Goal: Transaction & Acquisition: Purchase product/service

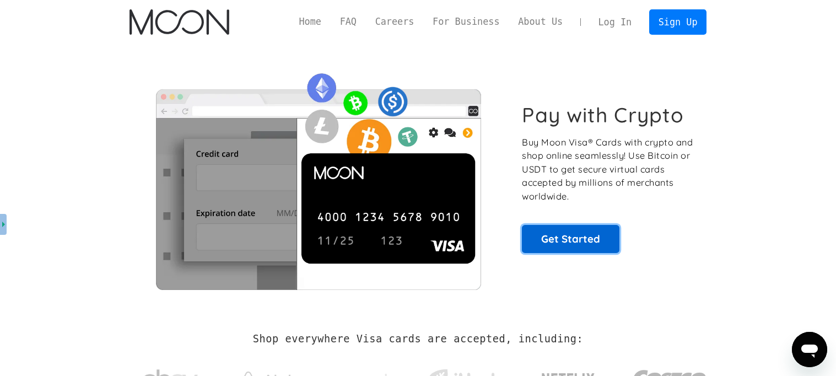
click at [555, 242] on link "Get Started" at bounding box center [571, 239] width 98 height 28
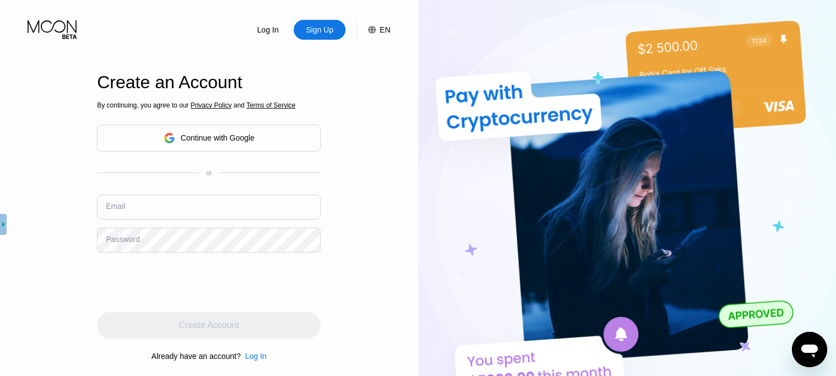
click at [261, 143] on div "Continue with Google" at bounding box center [209, 138] width 224 height 27
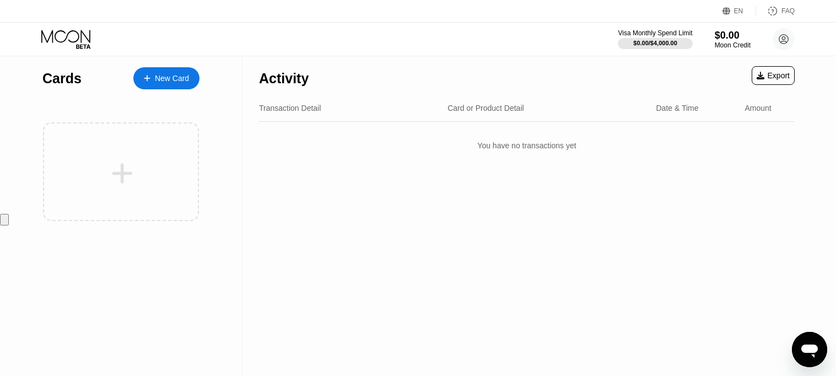
click at [174, 74] on div "New Card" at bounding box center [172, 78] width 34 height 9
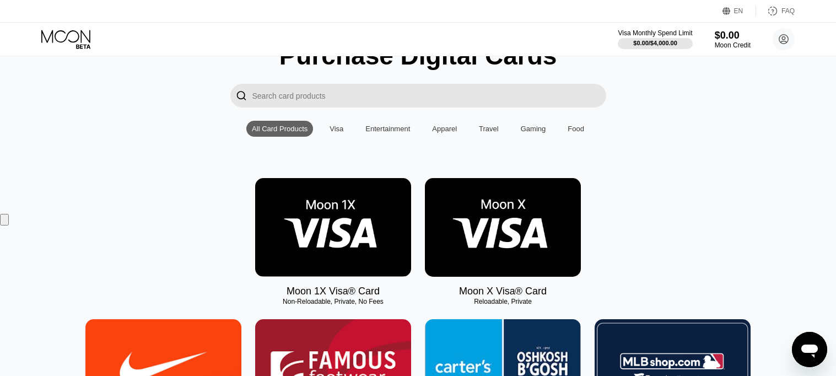
scroll to position [57, 0]
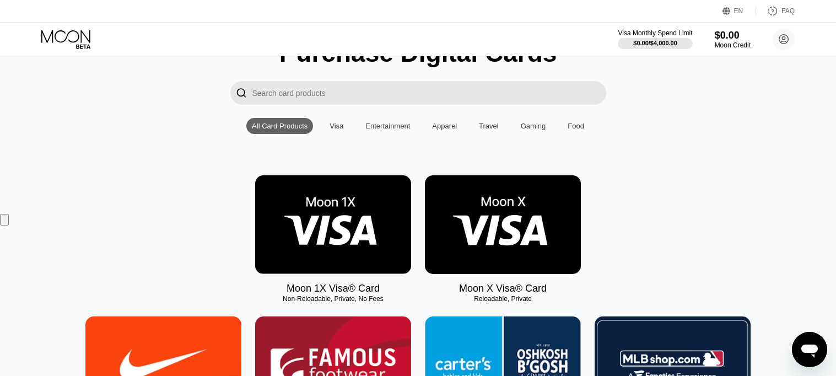
click at [303, 239] on img at bounding box center [333, 224] width 156 height 99
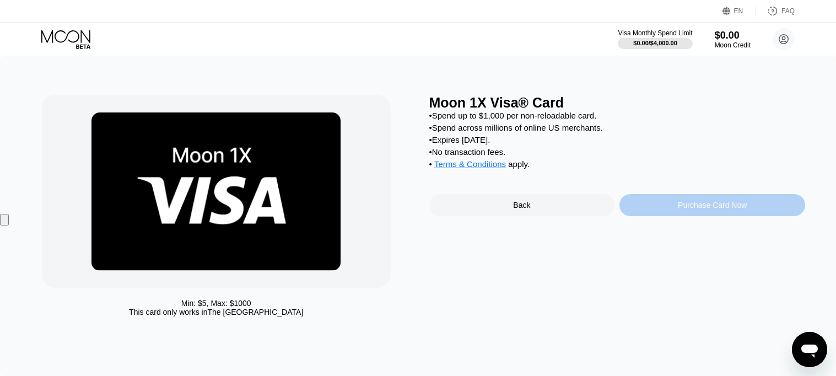
click at [697, 209] on div "Purchase Card Now" at bounding box center [712, 205] width 69 height 9
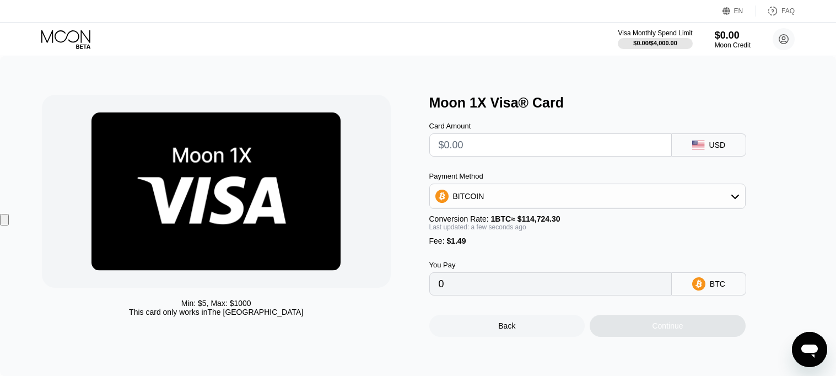
click at [510, 132] on div "Card Amount" at bounding box center [550, 139] width 243 height 35
click at [509, 146] on input "text" at bounding box center [551, 145] width 224 height 22
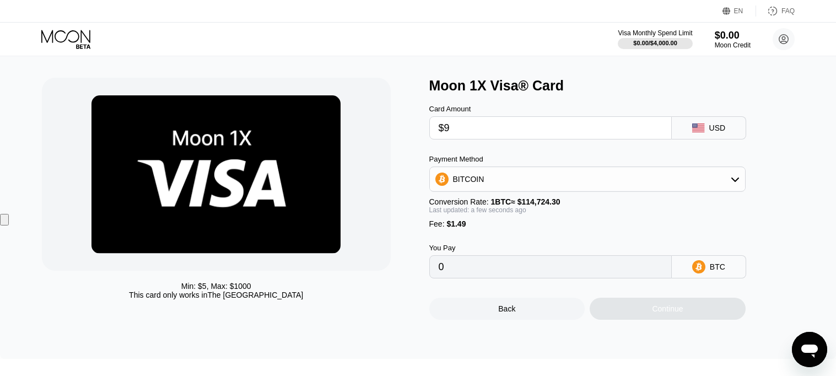
type input "$99"
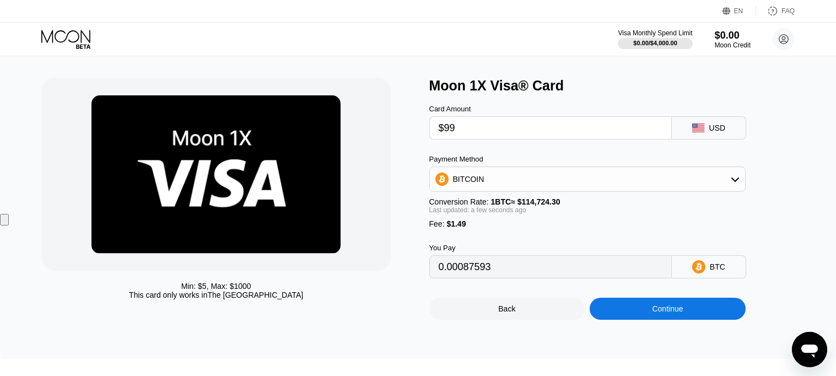
type input "0.00087593"
type input "$99.00"
click at [660, 317] on div "Continue" at bounding box center [668, 309] width 156 height 22
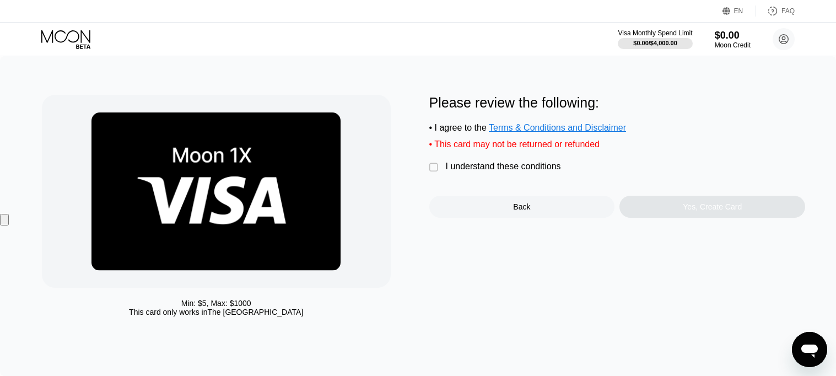
click at [463, 169] on div "I understand these conditions" at bounding box center [503, 166] width 115 height 10
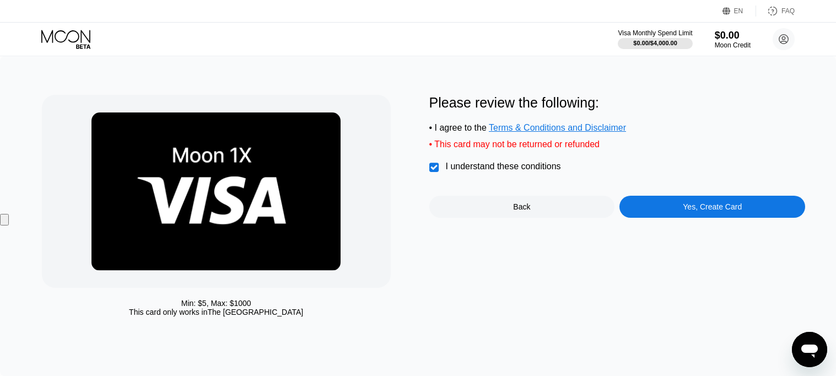
click at [690, 195] on div "Please review the following: • I agree to the Terms & Conditions and Disclaimer…" at bounding box center [617, 156] width 376 height 123
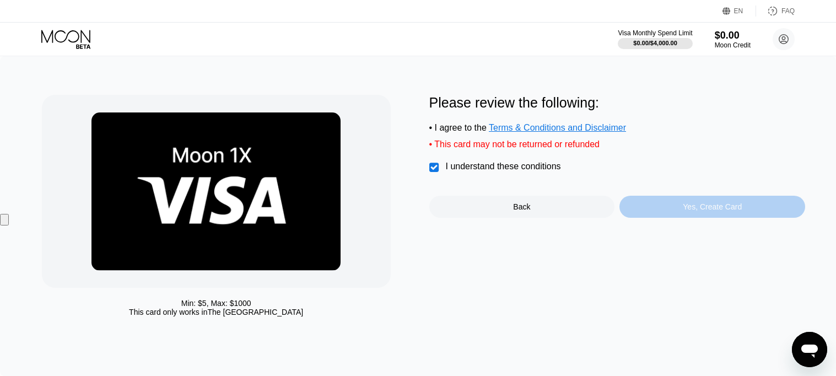
click at [691, 201] on div "Yes, Create Card" at bounding box center [713, 207] width 186 height 22
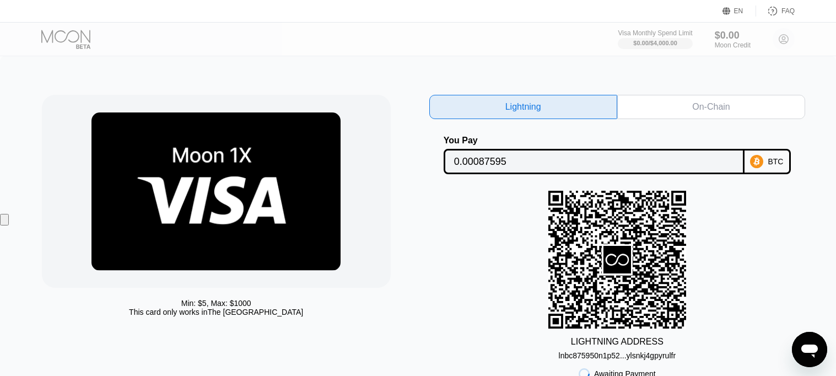
scroll to position [249, 0]
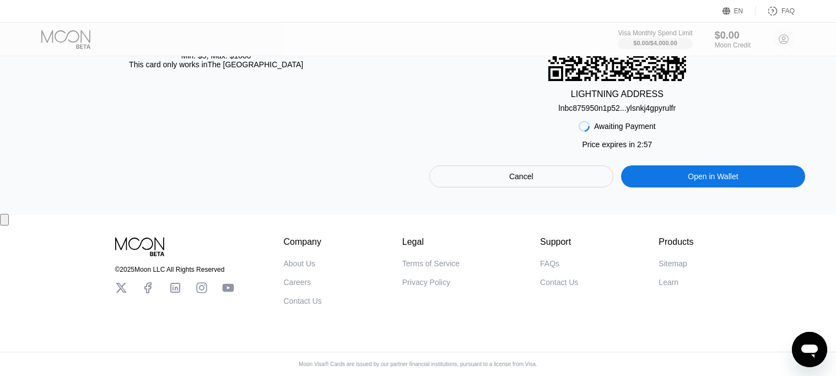
click at [690, 171] on div "Open in Wallet" at bounding box center [713, 176] width 50 height 10
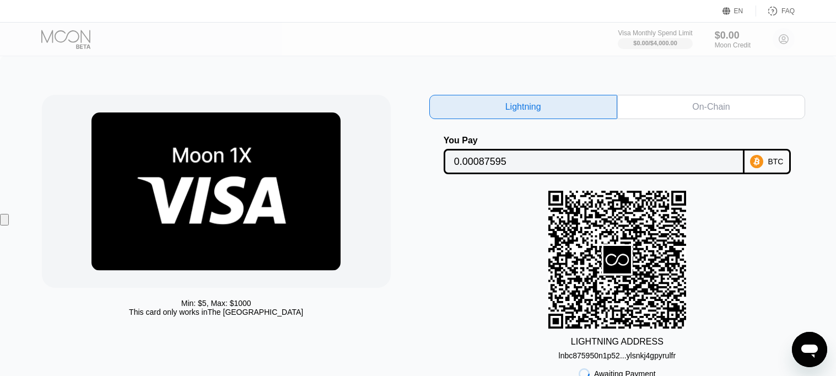
click at [627, 167] on input "0.00087595" at bounding box center [594, 161] width 280 height 22
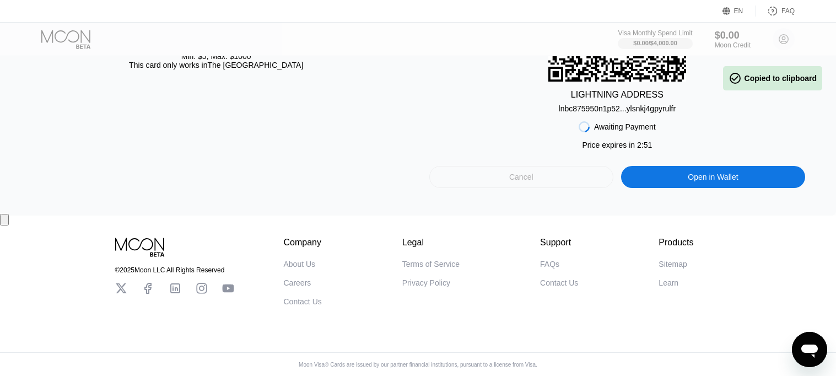
click at [552, 182] on div "Cancel" at bounding box center [521, 177] width 185 height 22
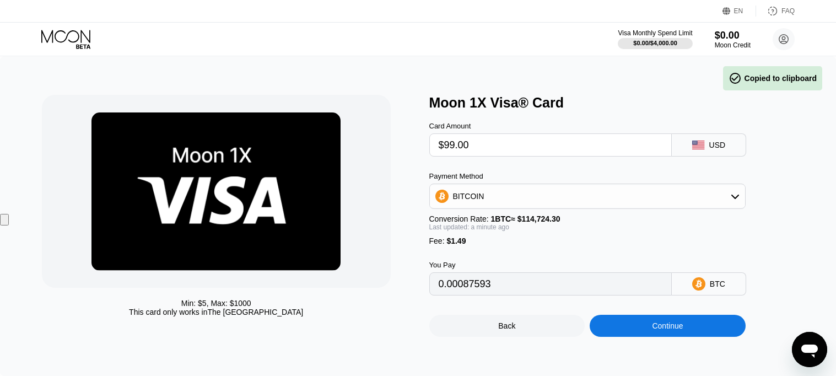
drag, startPoint x: 513, startPoint y: 151, endPoint x: 379, endPoint y: 155, distance: 134.0
click at [377, 154] on div "Min: $ 5 , Max: $ 1000 This card only works in The United States Moon 1X Visa® …" at bounding box center [418, 216] width 752 height 242
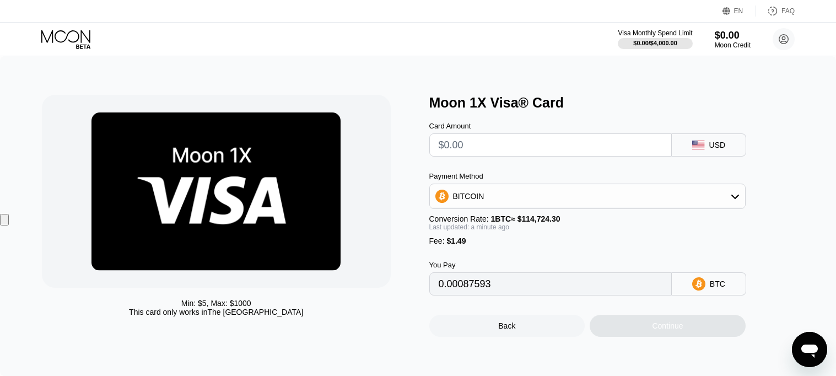
type input "0"
type input "$0"
type input "0.00001299"
type input "$0.00"
click at [665, 325] on div "Continue" at bounding box center [668, 326] width 156 height 22
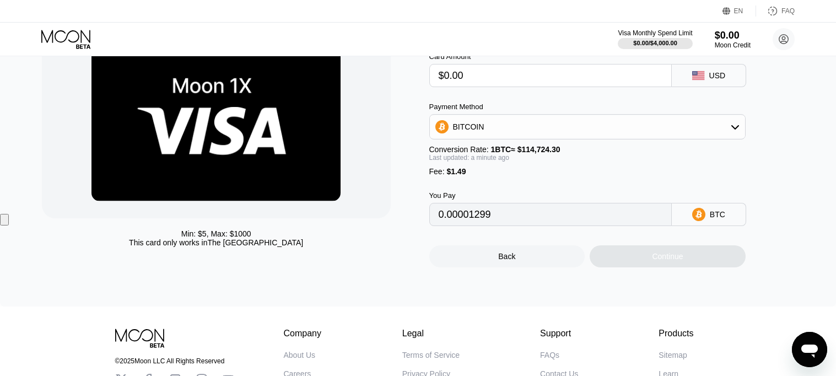
scroll to position [139, 0]
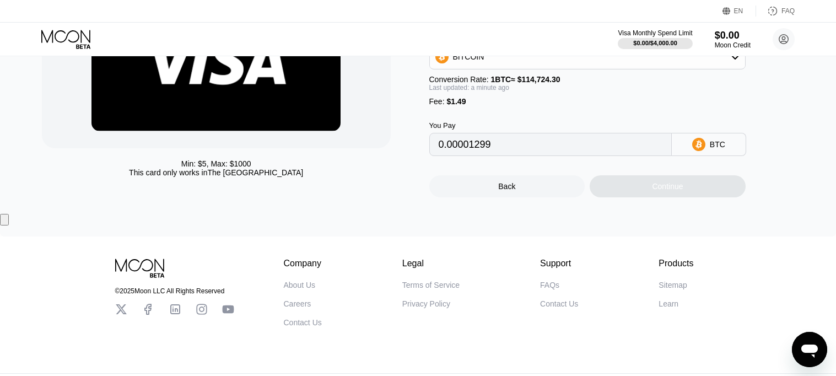
click at [527, 188] on div "Back" at bounding box center [507, 186] width 156 height 22
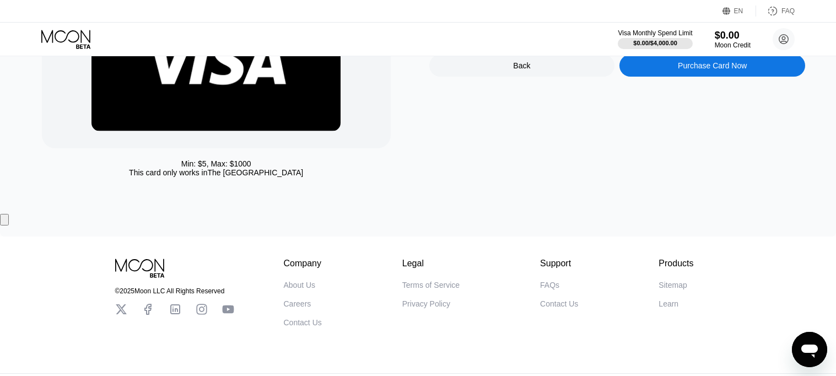
scroll to position [0, 0]
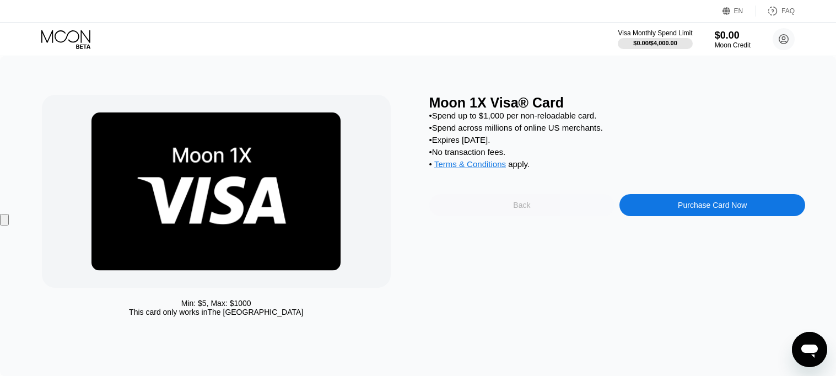
click at [528, 216] on div "Back" at bounding box center [522, 205] width 186 height 22
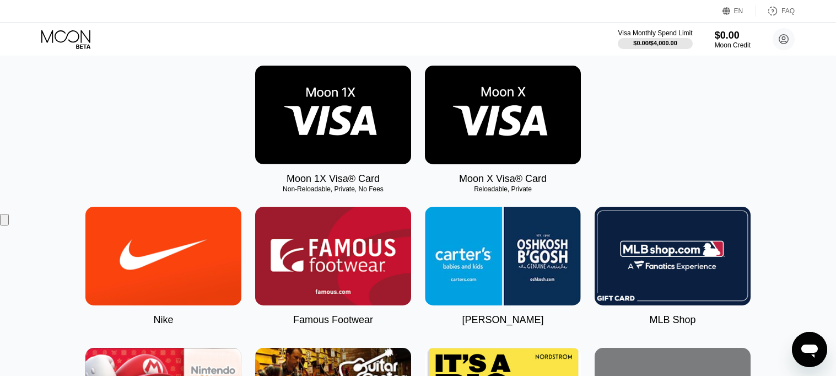
scroll to position [169, 0]
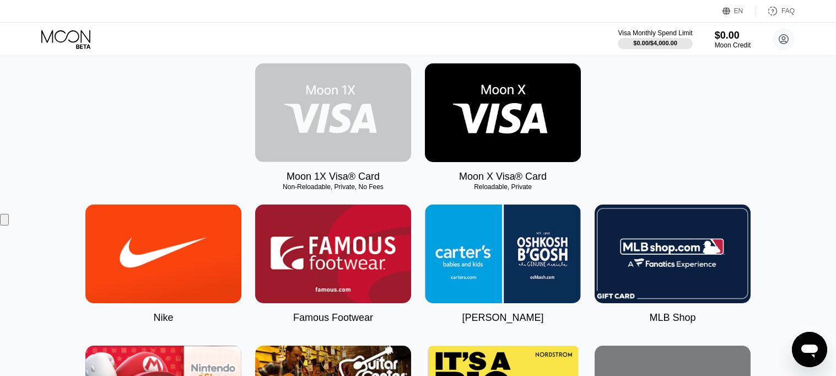
click at [343, 121] on img at bounding box center [333, 112] width 156 height 99
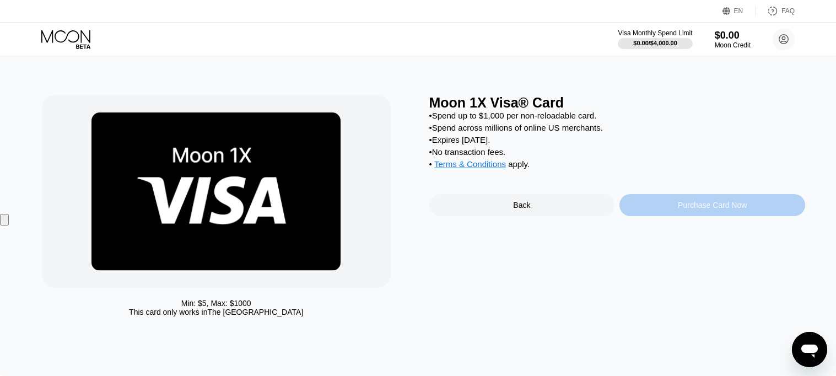
click at [666, 200] on div "Purchase Card Now" at bounding box center [713, 205] width 186 height 22
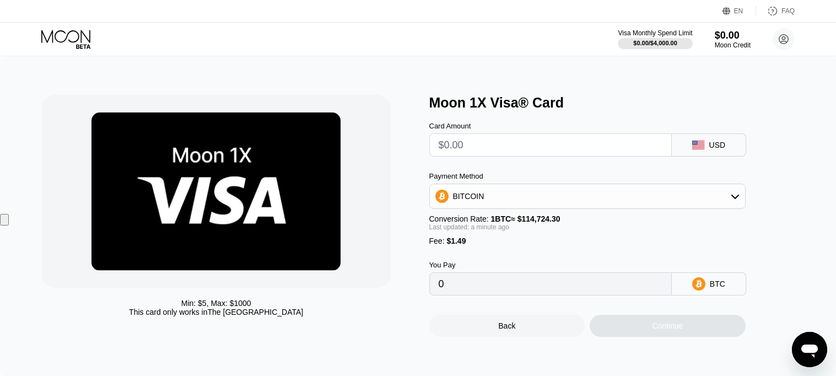
click at [538, 145] on input "text" at bounding box center [551, 145] width 224 height 22
type input "$0"
type input "0.00001299"
type input "$0.00"
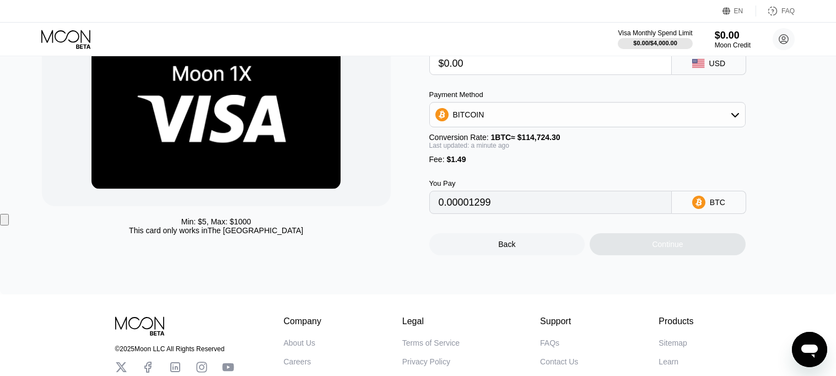
scroll to position [57, 0]
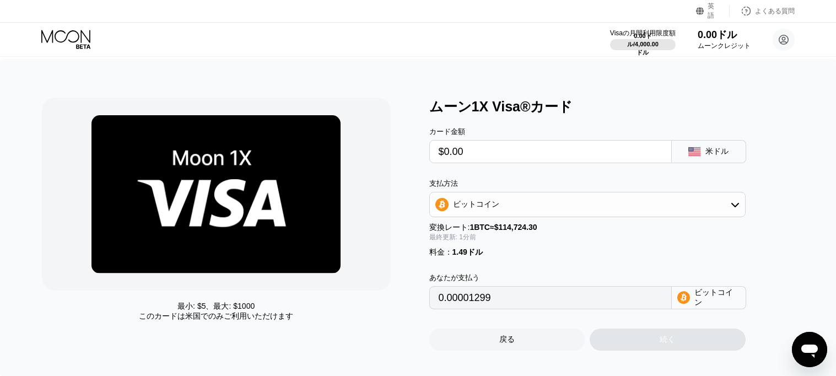
scroll to position [10, 0]
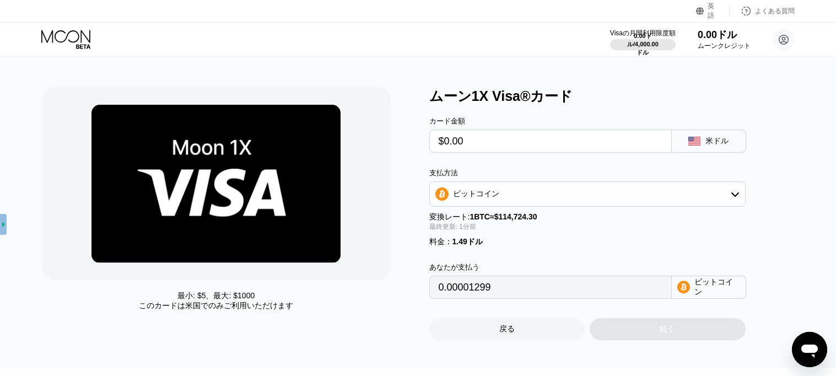
click at [552, 203] on div "ビットコイン" at bounding box center [587, 194] width 315 height 22
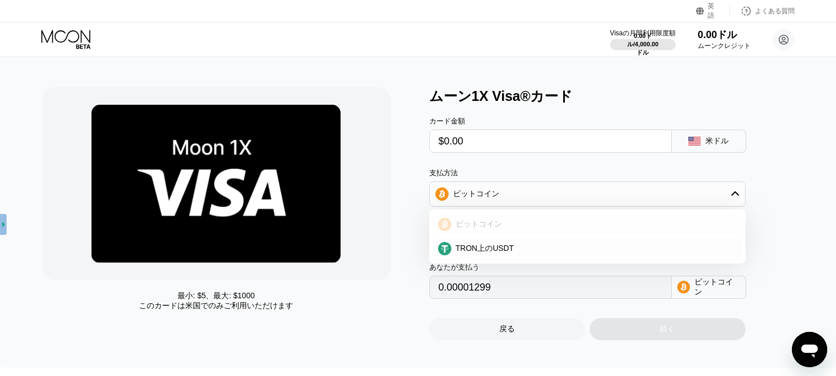
click at [521, 229] on div "ビットコイン" at bounding box center [594, 224] width 286 height 10
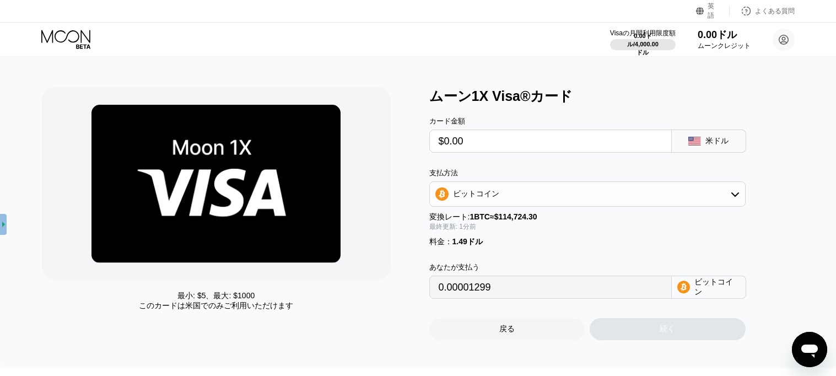
click at [515, 298] on input "0.00001299" at bounding box center [551, 287] width 224 height 22
click at [518, 295] on input "0.00001299" at bounding box center [551, 287] width 224 height 22
click at [519, 141] on input "$0.00" at bounding box center [551, 141] width 224 height 22
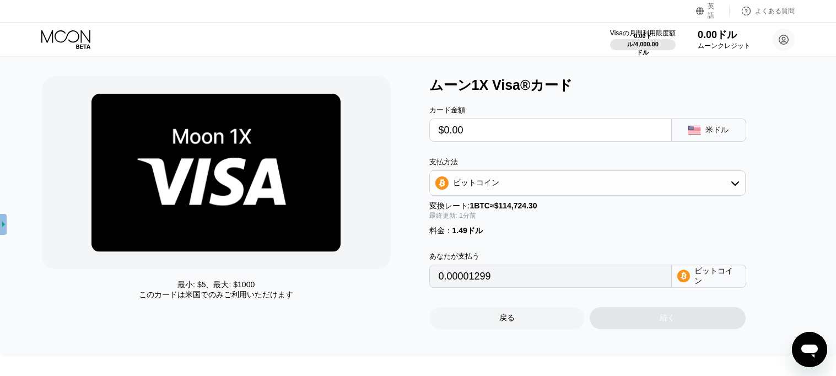
scroll to position [46, 0]
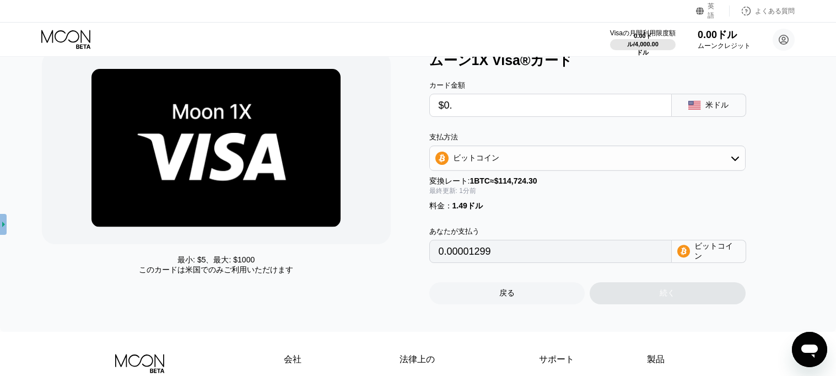
type input "$0"
type input "0"
type input "$1"
type input "0.00002171"
type input "$10"
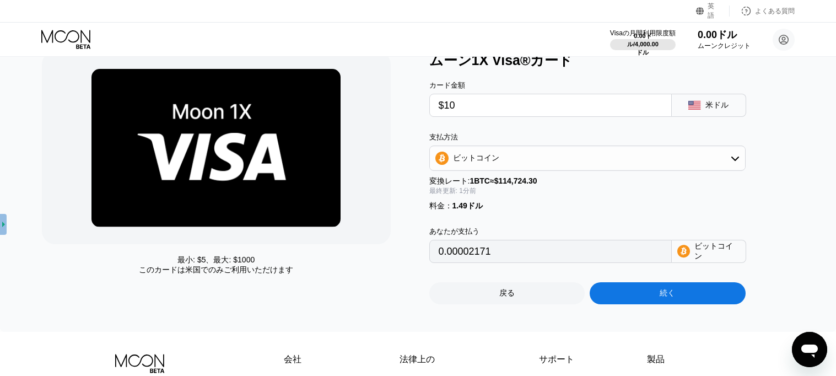
type input "0.00010016"
type input "$10"
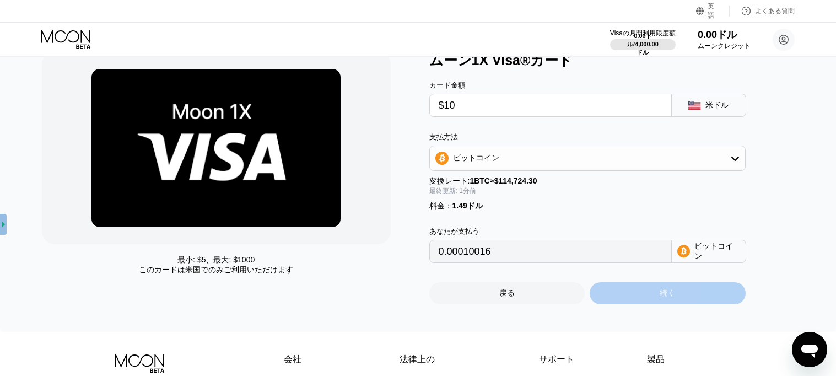
click at [614, 295] on div "続く" at bounding box center [668, 293] width 156 height 22
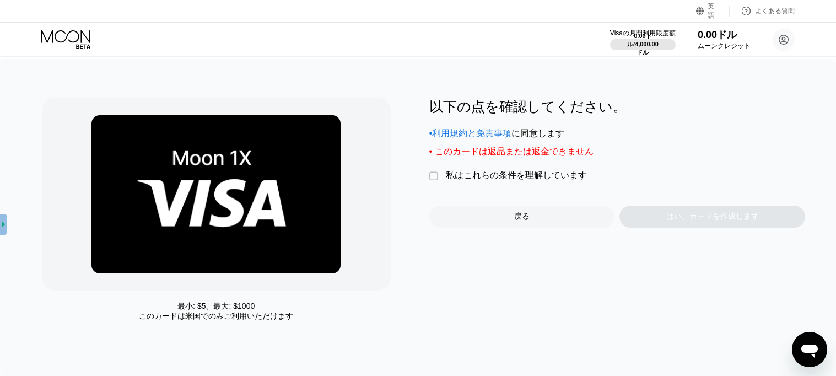
click at [456, 180] on font "私はこれらの条件を理解しています" at bounding box center [516, 174] width 141 height 9
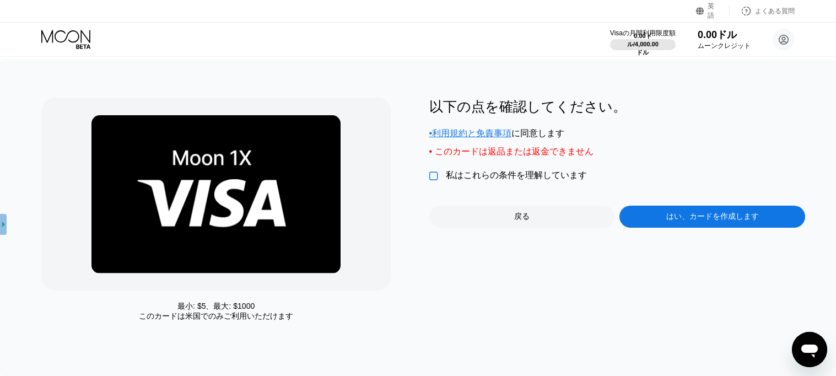
click at [478, 179] on font "私はこれらの条件を理解しています" at bounding box center [516, 174] width 141 height 9
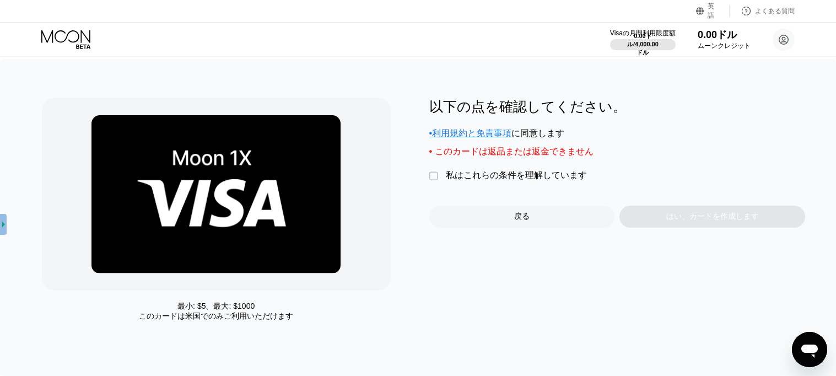
click at [408, 155] on div "最小: $ 5 、最大: $ 1000 このカードは米国 でのみご利用いただけます" at bounding box center [230, 212] width 376 height 229
click at [470, 189] on div "以下の点を確認してください。 •利用規約と免責事項 に同意します • このカードは返品または返金できません  私はこれらの条件を理解しています 戻る はい、…" at bounding box center [617, 163] width 376 height 130
click at [469, 180] on font "私はこれらの条件を理解しています" at bounding box center [516, 174] width 141 height 9
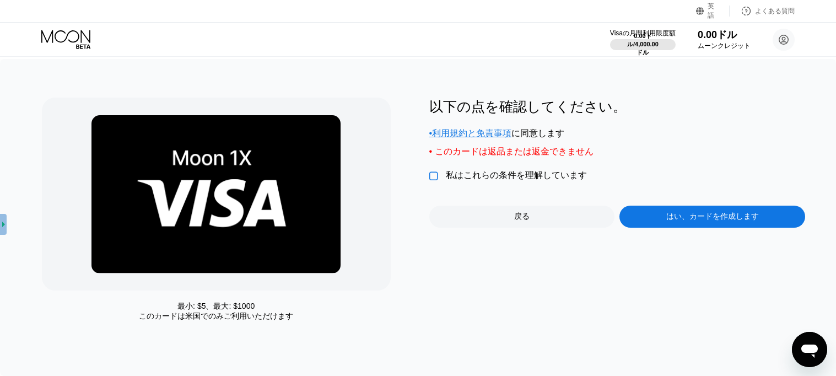
click at [691, 206] on div "以下の点を確認してください。 •利用規約と免責事項 に同意します • このカードは返品または返金できません  私はこれらの条件を理解しています 戻る はい、…" at bounding box center [617, 163] width 376 height 130
click at [705, 228] on div "はい、カードを作成します" at bounding box center [713, 217] width 186 height 22
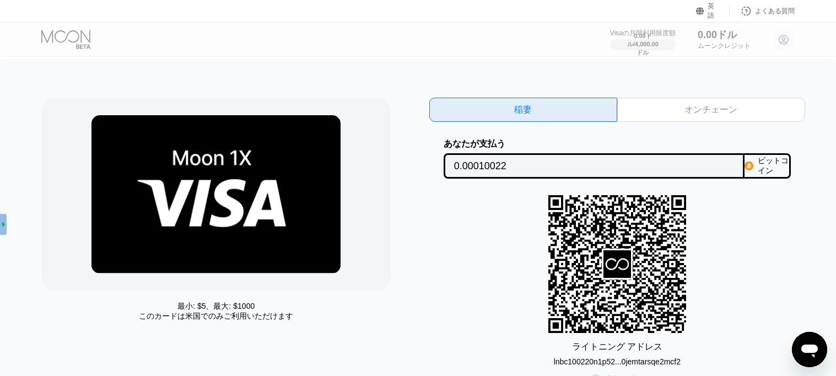
click at [701, 113] on font "オンチェーン" at bounding box center [711, 109] width 53 height 9
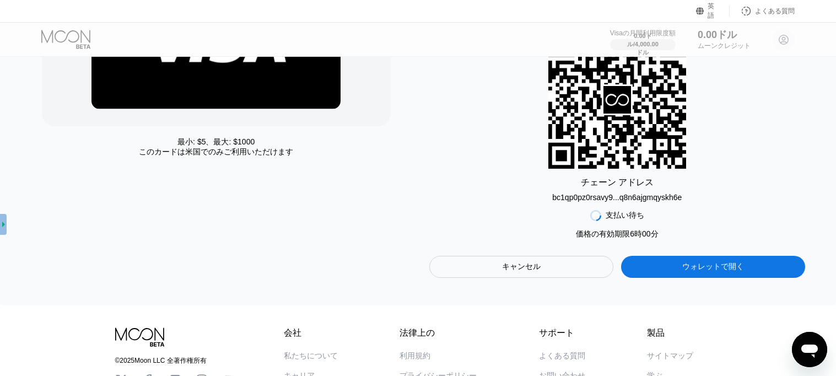
scroll to position [272, 0]
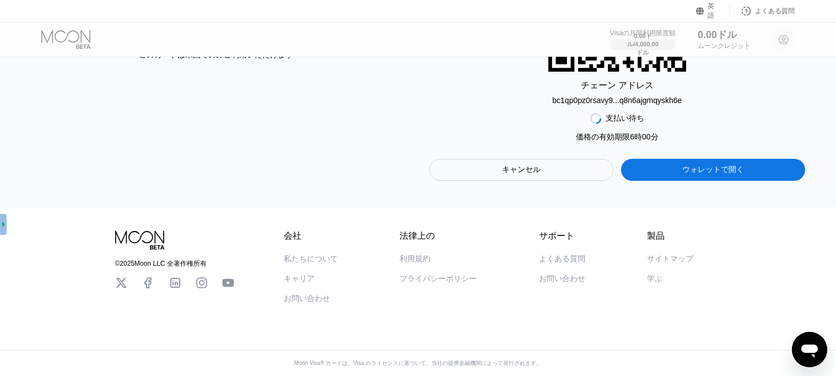
click at [688, 139] on div "支払い待ち 価格は2:44 で 終了し ます 価格の有効期限 6 時 00分 キャンセル ウォレットで開く" at bounding box center [617, 143] width 376 height 76
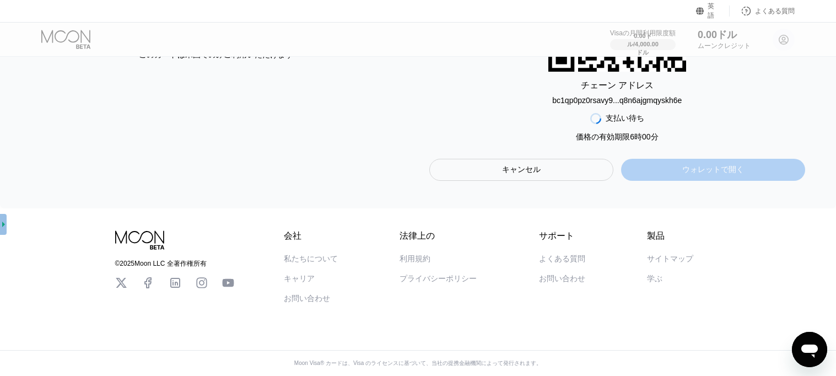
click at [691, 164] on div "ウォレットで開く" at bounding box center [713, 169] width 62 height 11
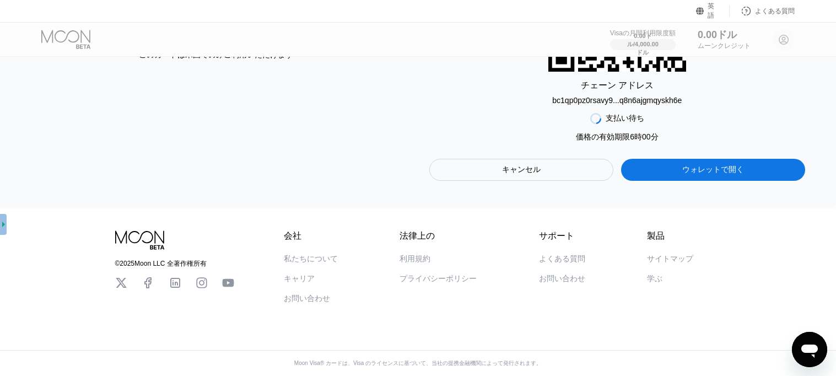
click at [708, 10] on div "英語" at bounding box center [711, 11] width 7 height 19
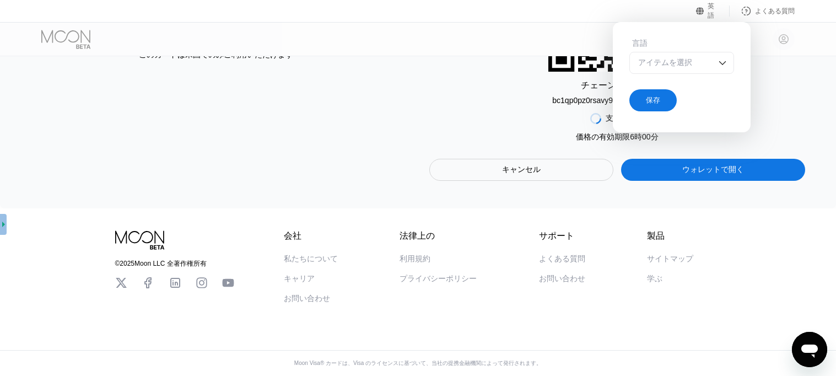
scroll to position [268, 0]
click at [676, 62] on font "アイテムを選択" at bounding box center [665, 62] width 54 height 9
click at [581, 159] on div "キャンセル" at bounding box center [521, 170] width 185 height 22
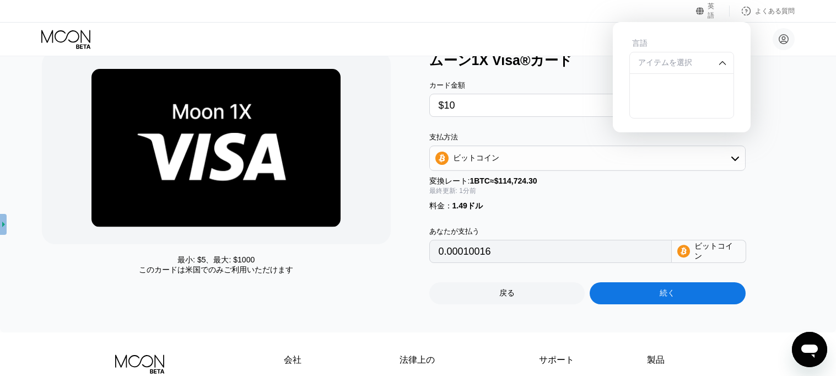
scroll to position [96, 0]
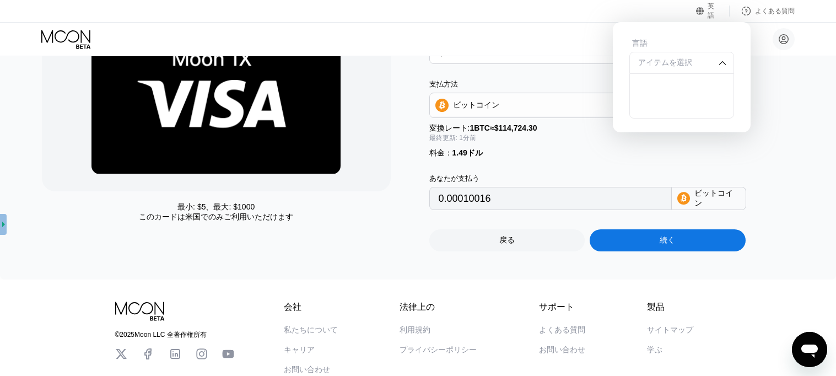
click at [627, 249] on div "続く" at bounding box center [668, 240] width 156 height 22
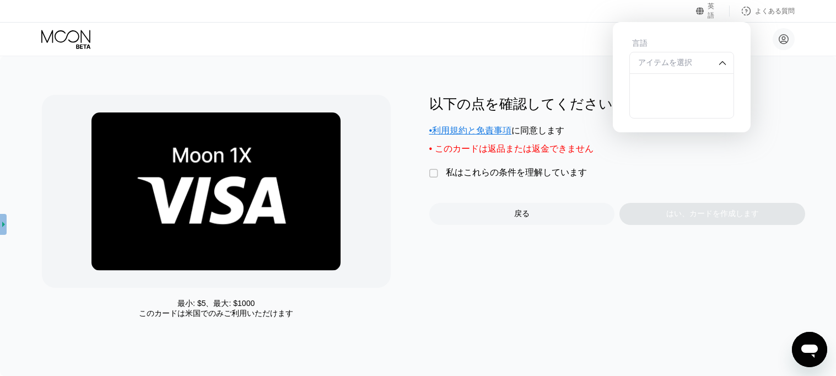
click at [271, 213] on img at bounding box center [215, 191] width 249 height 158
click at [447, 190] on div "以下の点を確認してください。 •利用規約と免責事項 に同意します • このカードは返品または返金できません  私はこれらの条件を理解しています 戻る はい、…" at bounding box center [617, 160] width 376 height 130
click at [482, 177] on font "私はこれらの条件を理解しています" at bounding box center [516, 172] width 141 height 9
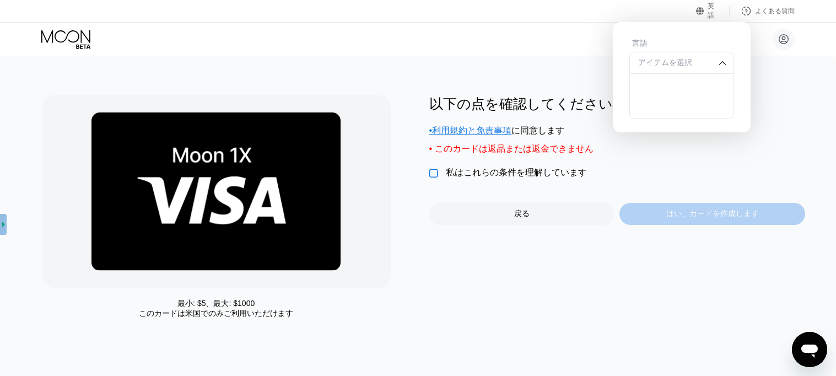
click at [676, 218] on font "はい、カードを作成します" at bounding box center [712, 213] width 93 height 9
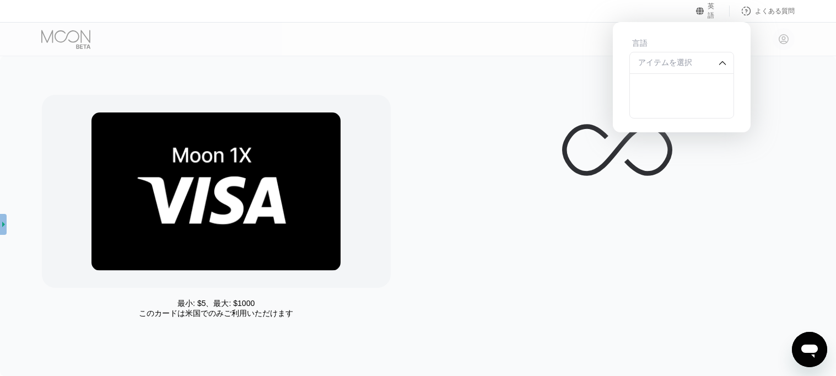
click at [239, 225] on img at bounding box center [215, 191] width 249 height 158
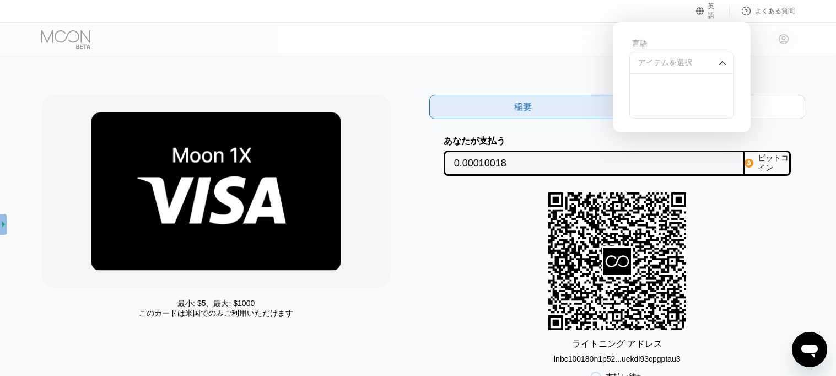
click at [290, 224] on img at bounding box center [215, 191] width 249 height 158
click at [291, 224] on img at bounding box center [215, 191] width 249 height 158
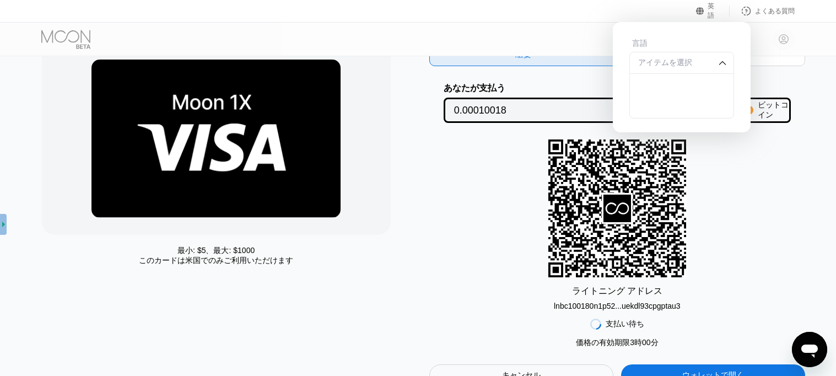
scroll to position [87, 0]
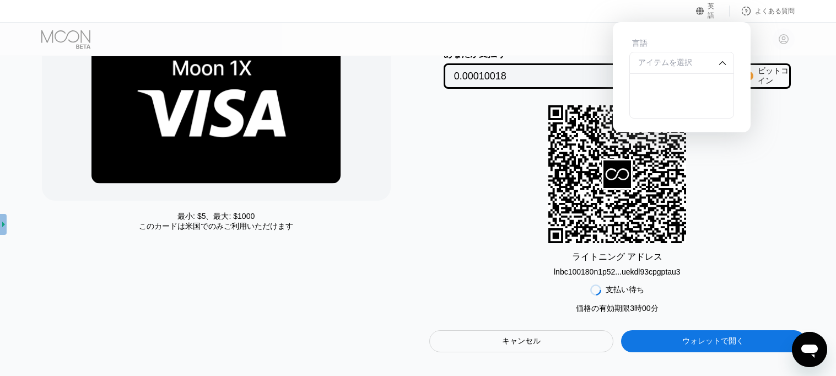
click at [714, 13] on font "英語" at bounding box center [711, 10] width 7 height 17
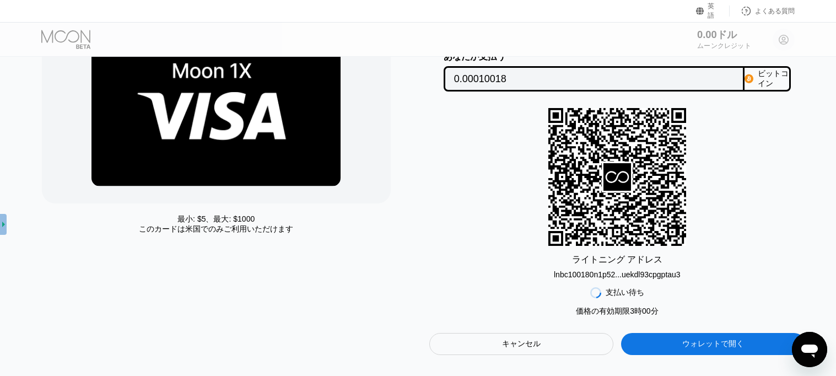
click at [777, 40] on div "0.00ドル ムーンクレジット さん google.v ads587.vscolru.you@gmail.com  家 設定 サポート キャリア 私たちにつ…" at bounding box center [735, 39] width 119 height 23
click at [793, 36] on div "0.00ドル ムーンクレジット さん google.v ads587.vscolru.you@gmail.com  家 設定 サポート キャリア 私たちにつ…" at bounding box center [735, 39] width 119 height 23
click at [784, 39] on div "0.00ドル ムーンクレジット さん google.v ads587.vscolru.you@gmail.com  家 設定 サポート キャリア 私たちにつ…" at bounding box center [735, 39] width 119 height 23
click at [708, 41] on div "0.00ドル ムーンクレジット" at bounding box center [724, 39] width 54 height 23
click at [76, 37] on div at bounding box center [75, 39] width 68 height 19
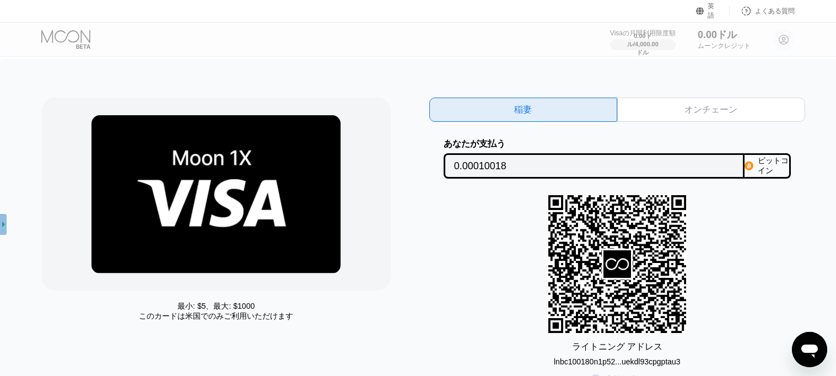
drag, startPoint x: 729, startPoint y: 165, endPoint x: 579, endPoint y: 205, distance: 154.7
click at [729, 165] on input "0.00010018" at bounding box center [594, 166] width 280 height 22
click at [677, 168] on input "0.00010018" at bounding box center [594, 166] width 280 height 22
click at [583, 209] on icon at bounding box center [617, 264] width 138 height 136
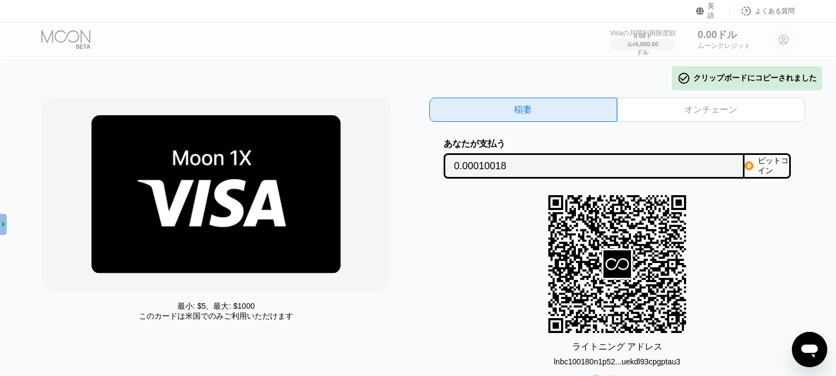
drag, startPoint x: 561, startPoint y: 184, endPoint x: 772, endPoint y: 277, distance: 231.5
click at [712, 261] on div "稲妻 オンチェーン あなたが支払う 0.00010018 ビットコイン ライトニング アドレス lnbc100180n1p52...uekdl93cpgpta…" at bounding box center [617, 270] width 376 height 344
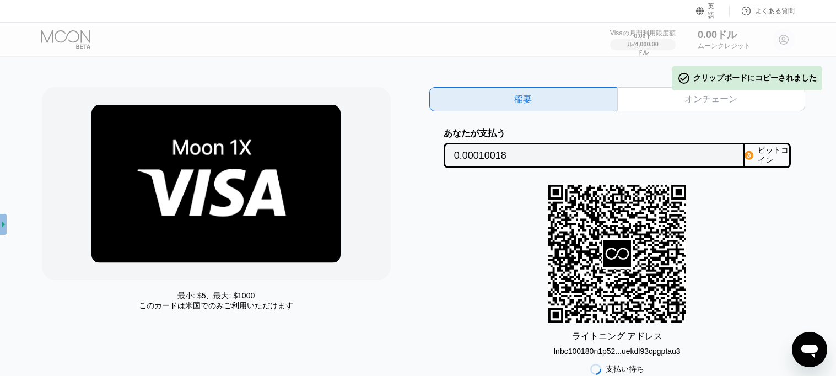
scroll to position [17, 0]
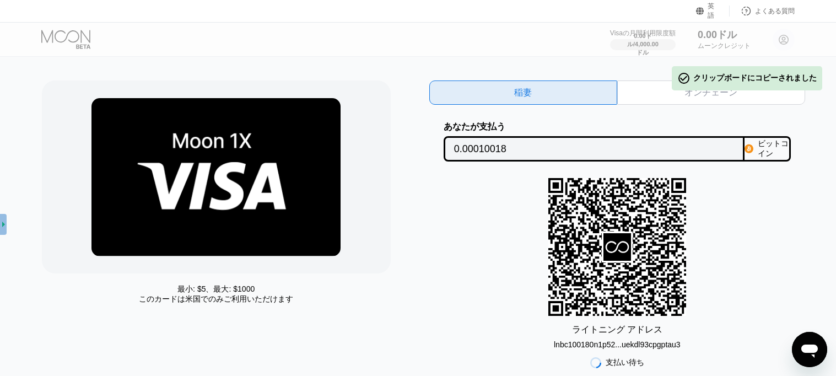
click at [747, 81] on font "クリップボードにコピーされました" at bounding box center [754, 77] width 123 height 9
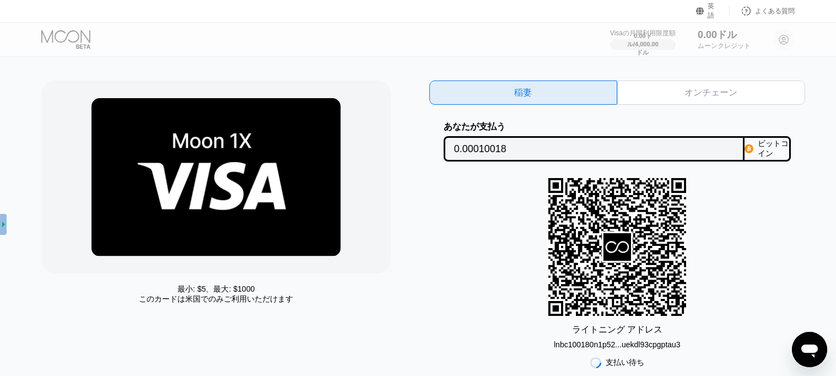
scroll to position [272, 0]
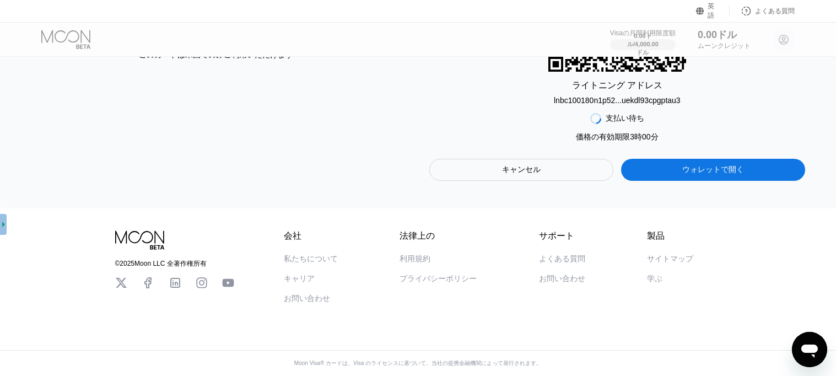
click at [544, 165] on div "キャンセル" at bounding box center [521, 170] width 185 height 22
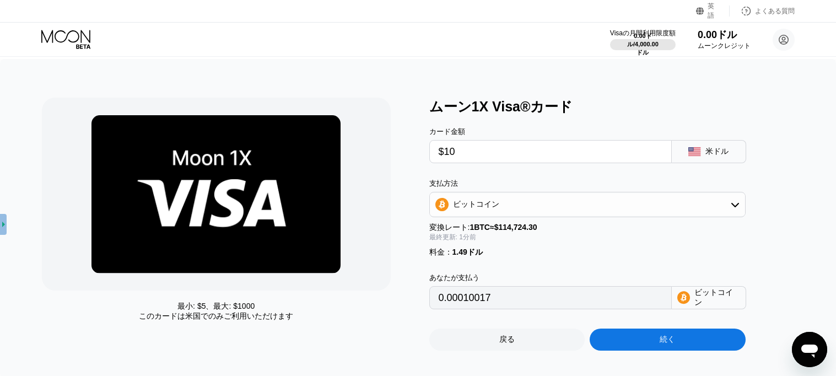
click at [502, 150] on input "$10" at bounding box center [551, 152] width 224 height 22
type input "$0"
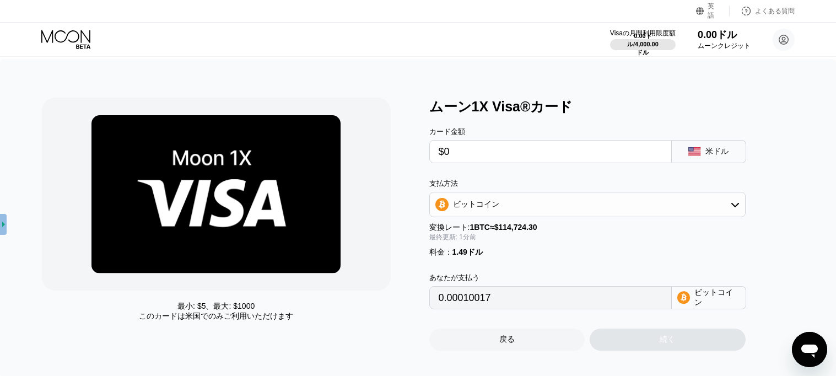
type input "0.00001299"
type input "$00.00"
click at [712, 149] on div "米ドル" at bounding box center [716, 152] width 23 height 10
click at [543, 214] on div "ビットコイン" at bounding box center [587, 204] width 315 height 22
click at [519, 246] on div "ビットコイン" at bounding box center [588, 235] width 310 height 22
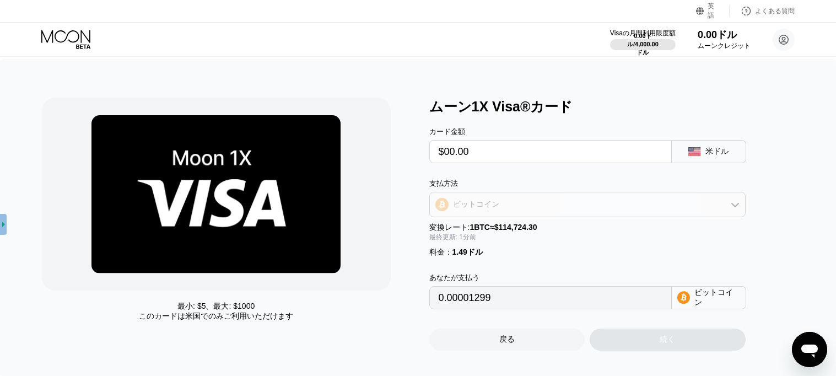
click at [521, 213] on div "ビットコイン" at bounding box center [587, 204] width 315 height 22
click at [503, 263] on font "TRON上のUSDT" at bounding box center [485, 258] width 58 height 9
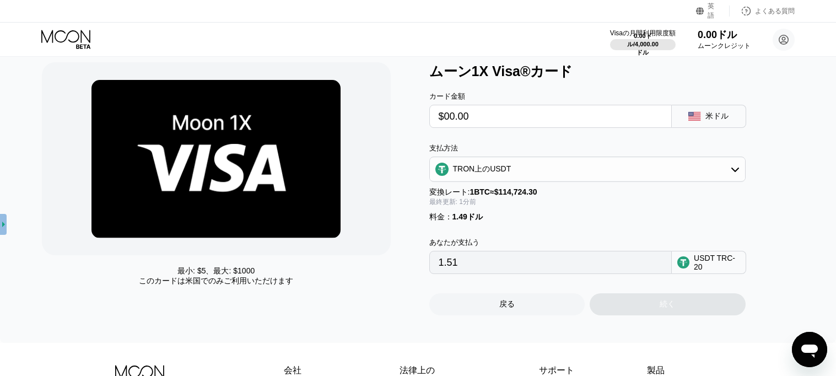
click at [567, 269] on input "1.51" at bounding box center [551, 262] width 224 height 22
click at [478, 169] on font "TRON上のUSDT" at bounding box center [482, 168] width 58 height 9
click at [475, 203] on font "ビットコイン" at bounding box center [479, 199] width 46 height 9
type input "0.00001299"
drag, startPoint x: 518, startPoint y: 264, endPoint x: 676, endPoint y: 266, distance: 158.8
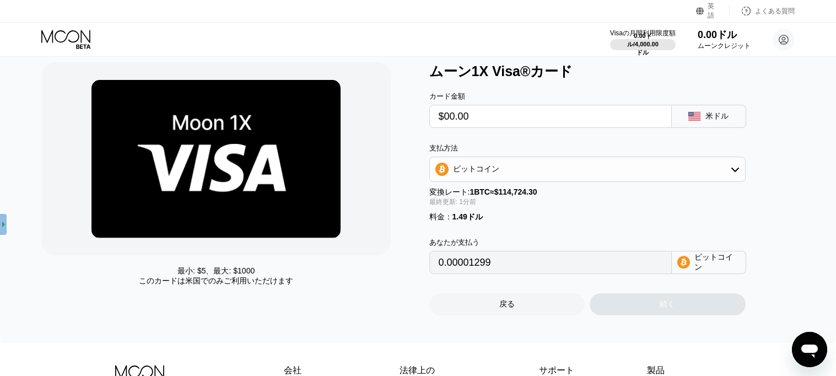
click at [676, 266] on div "あなたが支払う 0.00001299 ビットコイン" at bounding box center [605, 248] width 353 height 52
click at [687, 265] on icon at bounding box center [683, 262] width 13 height 13
drag, startPoint x: 481, startPoint y: 267, endPoint x: 363, endPoint y: 283, distance: 119.5
click at [363, 283] on div "最小: $ 5 、最大: $ [DATE] このカードは米国 でのみご利用いただけます ムーン1X Visa®カード カード金額 $00.00 米ドル 支払方…" at bounding box center [418, 188] width 752 height 253
click at [502, 257] on div "0.00001299" at bounding box center [550, 262] width 243 height 23
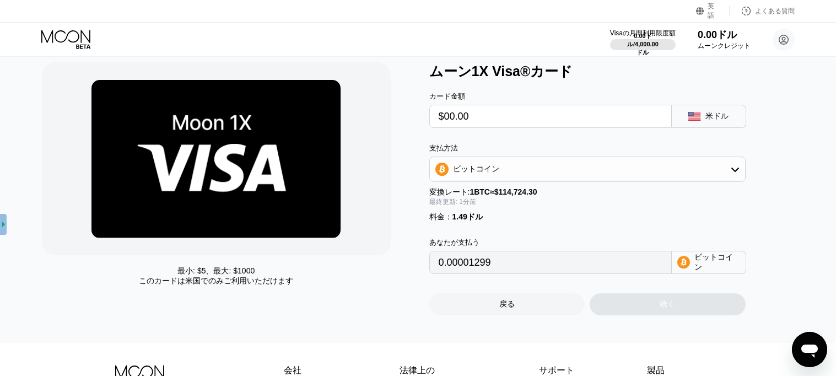
click at [692, 120] on rect at bounding box center [694, 116] width 12 height 9
click at [720, 39] on font "0.00ドル" at bounding box center [717, 34] width 40 height 11
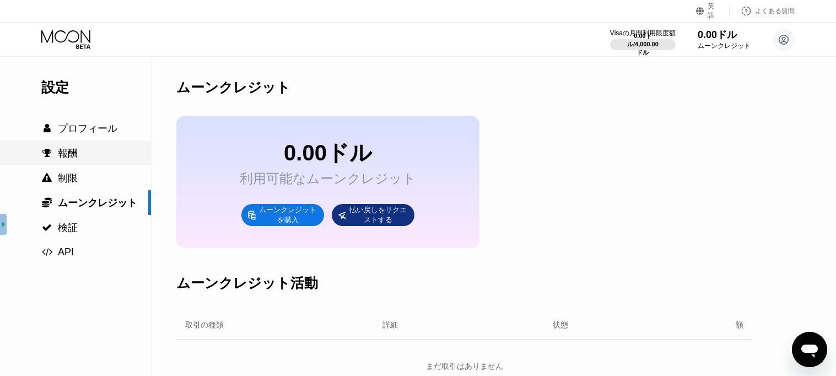
click at [100, 150] on div " 報酬" at bounding box center [75, 153] width 151 height 13
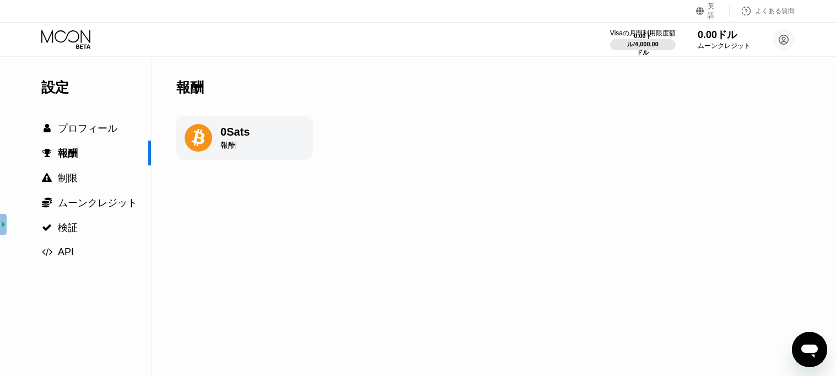
click at [222, 139] on div "0 Sats 報酬" at bounding box center [234, 138] width 29 height 25
click at [94, 181] on div " 制限" at bounding box center [75, 177] width 151 height 13
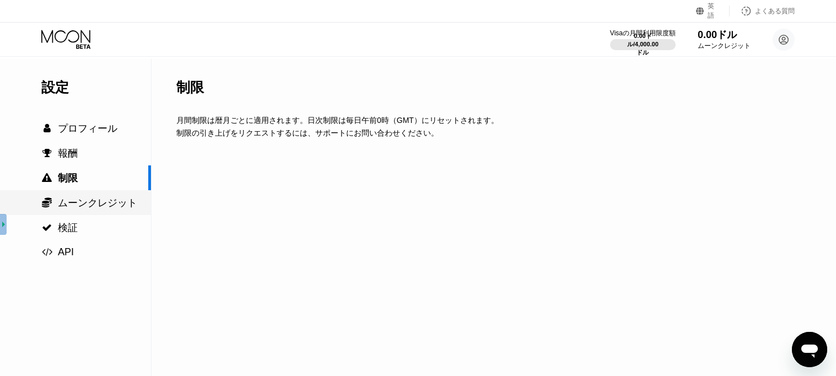
click at [96, 200] on div " ムーンクレジット" at bounding box center [75, 202] width 151 height 25
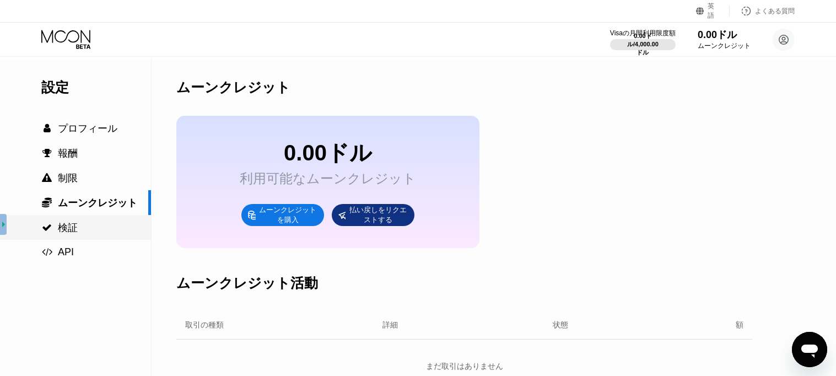
click at [79, 218] on div " 検証" at bounding box center [75, 227] width 151 height 25
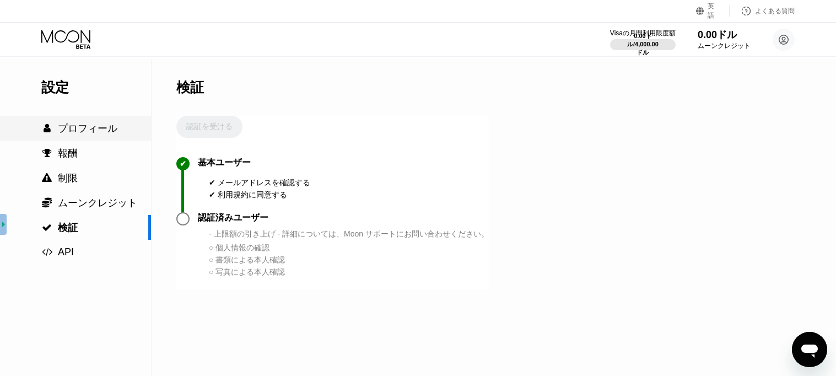
click at [91, 127] on font "プロフィール" at bounding box center [88, 128] width 60 height 11
